Goal: Task Accomplishment & Management: Manage account settings

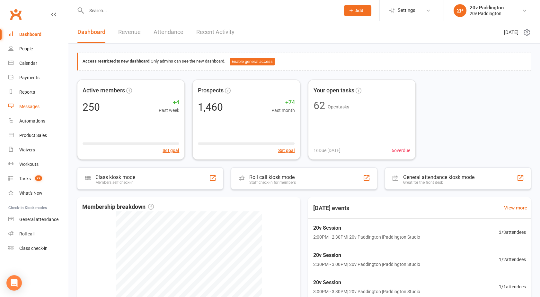
click at [29, 106] on div "Messages" at bounding box center [29, 106] width 20 height 5
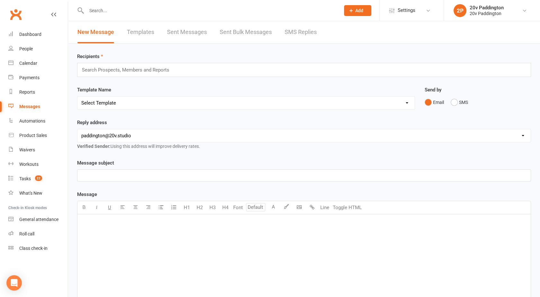
click at [297, 28] on link "SMS Replies" at bounding box center [301, 32] width 32 height 22
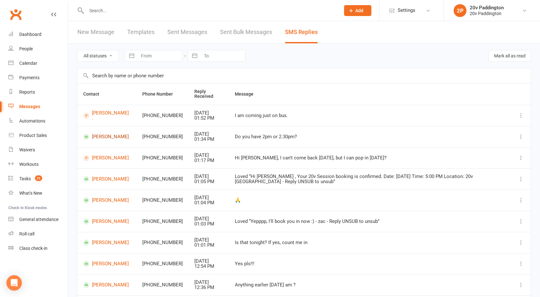
click at [103, 137] on link "Kiri Olsen" at bounding box center [107, 137] width 48 height 6
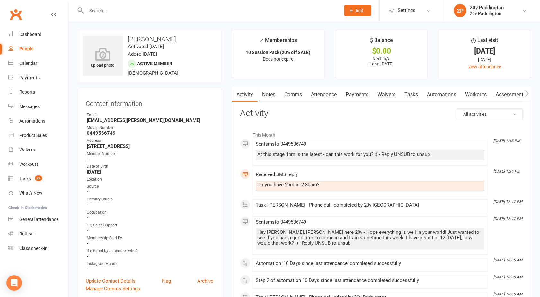
click at [278, 154] on div "At this stage 1pm is the latest - can this work for you? :) - Reply UNSUB to un…" at bounding box center [370, 154] width 226 height 5
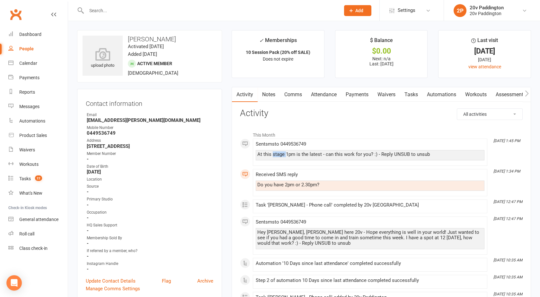
click at [278, 154] on div "At this stage 1pm is the latest - can this work for you? :) - Reply UNSUB to un…" at bounding box center [370, 154] width 226 height 5
click at [112, 6] on input "text" at bounding box center [209, 10] width 251 height 9
click at [9, 60] on icon at bounding box center [10, 62] width 5 height 5
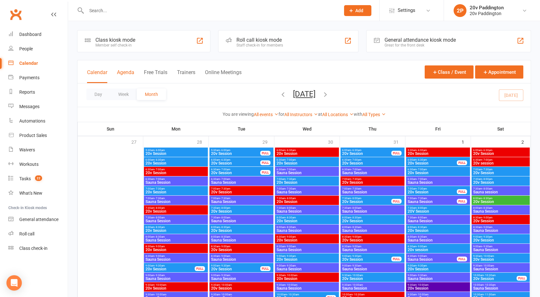
click at [130, 77] on button "Agenda" at bounding box center [125, 76] width 17 height 14
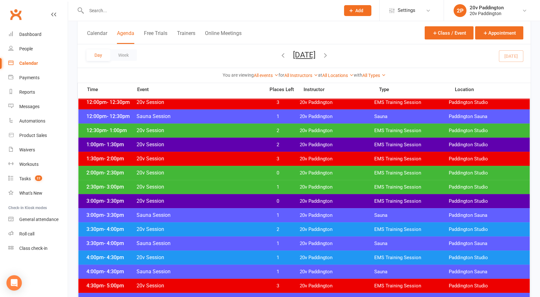
scroll to position [391, 0]
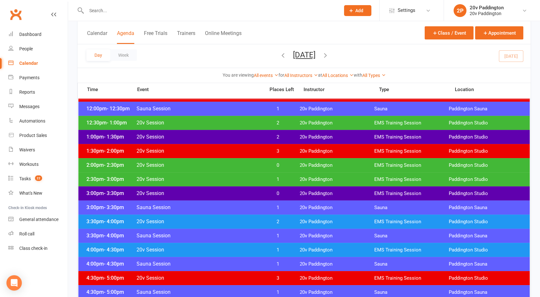
click at [208, 219] on span "20v Session" at bounding box center [198, 222] width 125 height 6
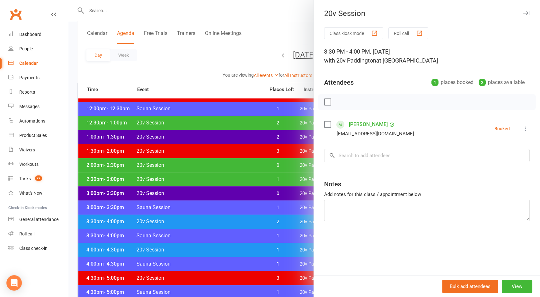
click at [523, 128] on icon at bounding box center [526, 129] width 6 height 6
click at [486, 158] on link "Remove" at bounding box center [494, 154] width 69 height 13
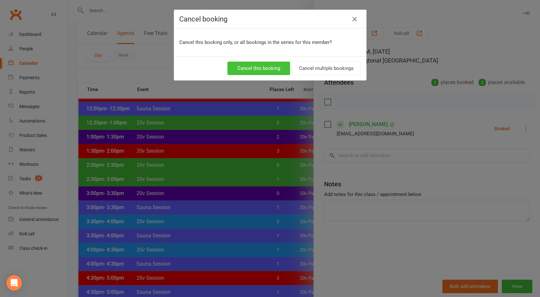
click at [258, 67] on button "Cancel this booking" at bounding box center [258, 68] width 63 height 13
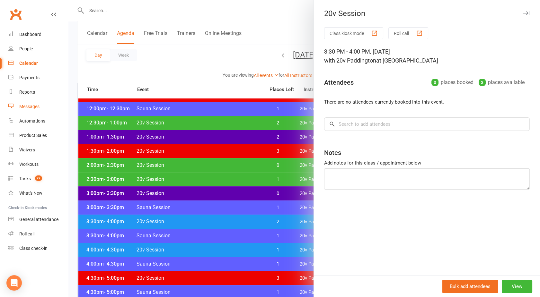
click at [34, 104] on link "Messages" at bounding box center [37, 107] width 59 height 14
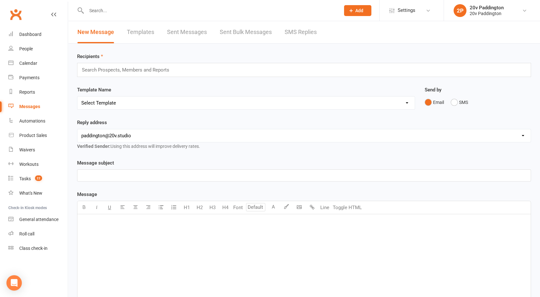
click at [302, 29] on link "SMS Replies" at bounding box center [301, 32] width 32 height 22
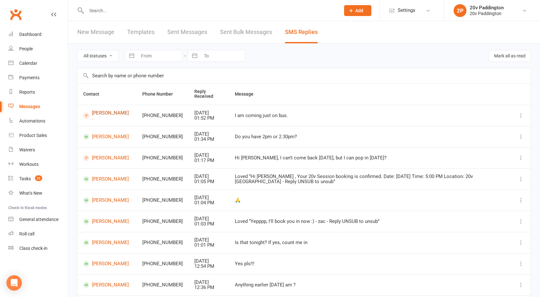
click at [102, 114] on link "Helene ." at bounding box center [107, 116] width 48 height 11
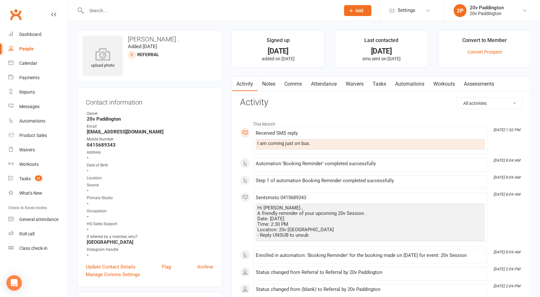
drag, startPoint x: 317, startPoint y: 236, endPoint x: 258, endPoint y: 206, distance: 66.7
click at [258, 206] on div "Hi Helene , A friendly reminder of your upcoming 20v Session . Date: August 15,…" at bounding box center [370, 222] width 226 height 33
drag, startPoint x: 258, startPoint y: 206, endPoint x: 305, endPoint y: 232, distance: 53.8
click at [305, 232] on div "Hi Helene , A friendly reminder of your upcoming 20v Session . Date: August 15,…" at bounding box center [370, 222] width 226 height 33
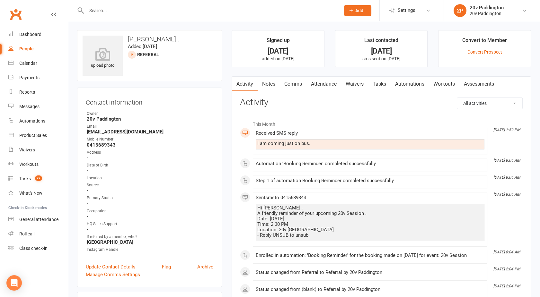
click at [305, 232] on div "Hi Helene , A friendly reminder of your upcoming 20v Session . Date: August 15,…" at bounding box center [370, 222] width 226 height 33
click at [307, 234] on div "Hi Helene , A friendly reminder of your upcoming 20v Session . Date: August 15,…" at bounding box center [370, 222] width 226 height 33
drag, startPoint x: 309, startPoint y: 235, endPoint x: 257, endPoint y: 204, distance: 59.9
click at [257, 204] on div "Hi Helene , A friendly reminder of your upcoming 20v Session . Date: August 15,…" at bounding box center [370, 223] width 229 height 38
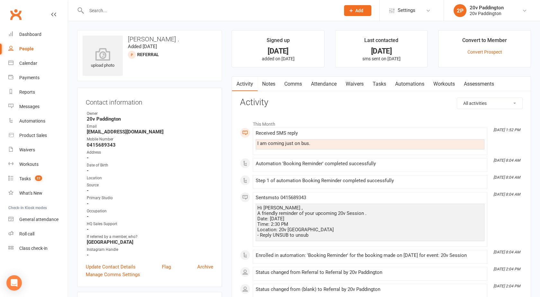
click at [262, 217] on div "Hi Helene , A friendly reminder of your upcoming 20v Session . Date: August 15,…" at bounding box center [370, 222] width 226 height 33
drag, startPoint x: 316, startPoint y: 233, endPoint x: 256, endPoint y: 207, distance: 65.0
click at [256, 207] on div "Hi Helene , A friendly reminder of your upcoming 20v Session . Date: August 15,…" at bounding box center [370, 223] width 229 height 38
click at [27, 172] on link "Tasks 22" at bounding box center [37, 179] width 59 height 14
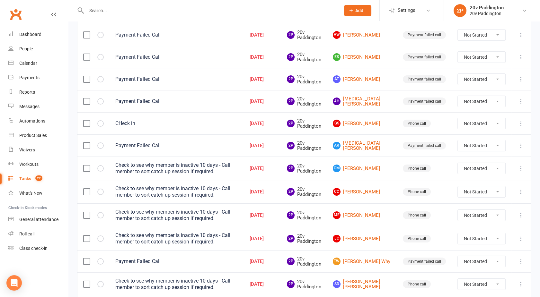
scroll to position [140, 0]
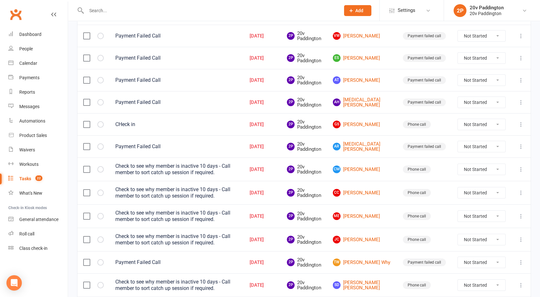
drag, startPoint x: 364, startPoint y: 196, endPoint x: 342, endPoint y: 182, distance: 25.3
click at [342, 182] on td "CC Calvin Curdie" at bounding box center [362, 192] width 70 height 23
drag, startPoint x: 375, startPoint y: 210, endPoint x: 365, endPoint y: 216, distance: 11.6
click at [365, 216] on link "ME Mary Ehavandi" at bounding box center [362, 217] width 58 height 8
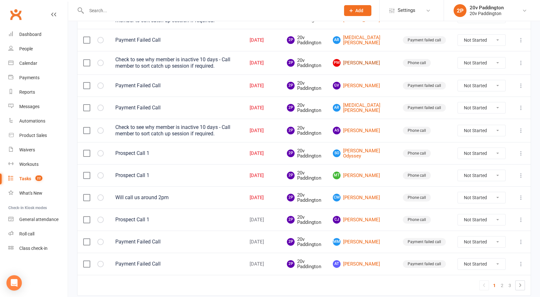
scroll to position [407, 0]
